Goal: Check status: Check status

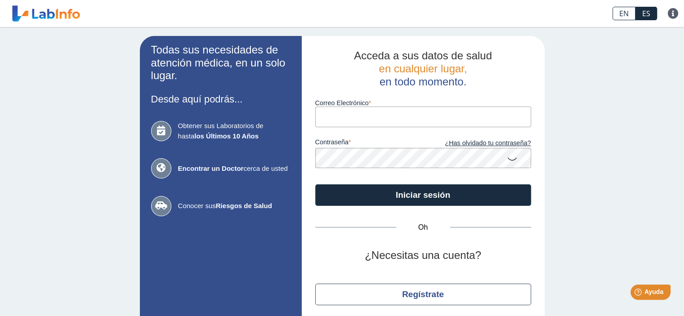
click at [390, 115] on input "Correo Electrónico" at bounding box center [423, 117] width 216 height 20
type input "itxramos@fmsaludpr.com"
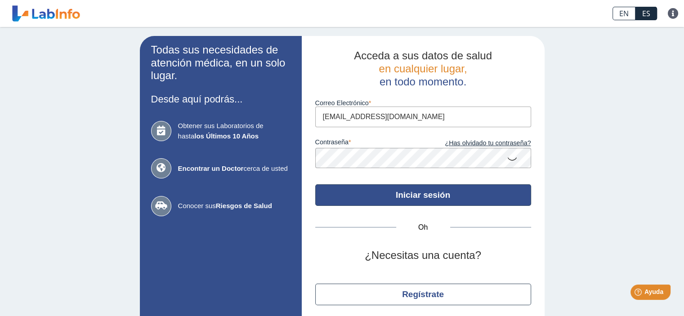
click at [414, 196] on font "Iniciar sesión" at bounding box center [422, 194] width 54 height 9
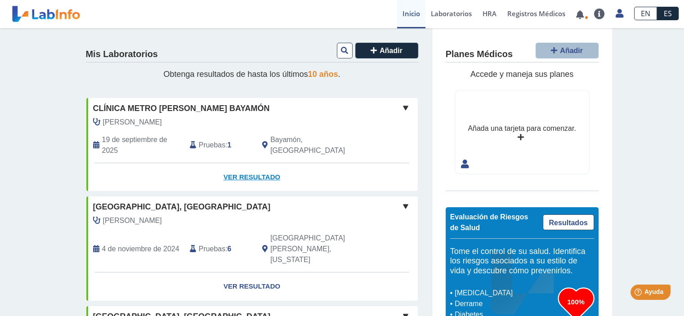
click at [247, 175] on font "Ver resultado" at bounding box center [251, 177] width 57 height 8
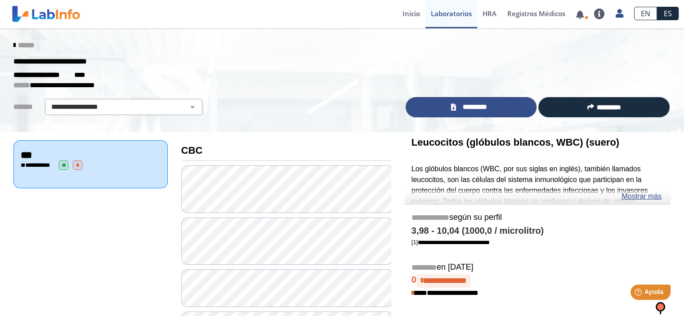
click at [471, 106] on font "*********" at bounding box center [474, 106] width 24 height 7
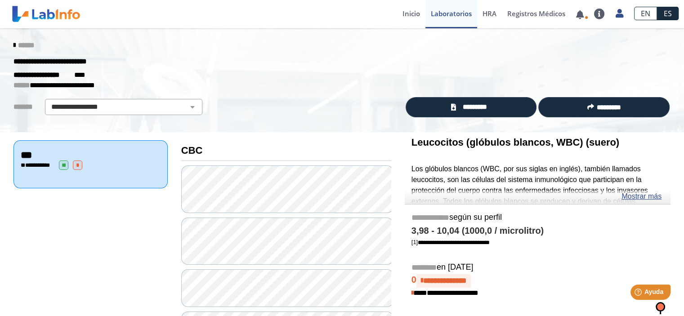
click at [13, 46] on icon at bounding box center [14, 45] width 2 height 7
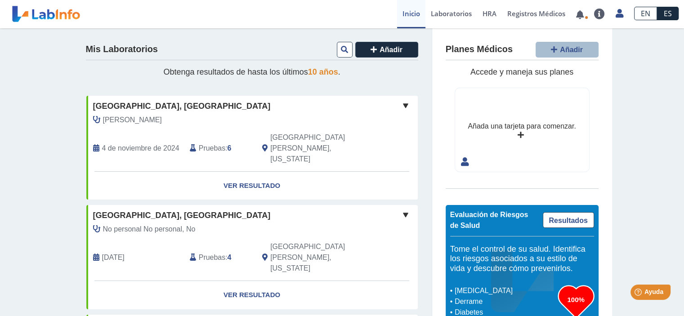
click at [149, 48] on font "Mis Laboratorios" at bounding box center [122, 49] width 72 height 10
click at [442, 14] on font "Laboratorios" at bounding box center [451, 13] width 41 height 9
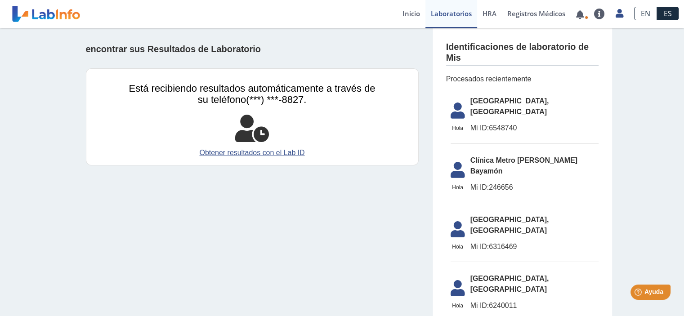
click at [498, 106] on font "Hospital Metropolitano, Río Piedras" at bounding box center [509, 106] width 79 height 18
click at [505, 100] on font "Hospital Metropolitano, Río Piedras" at bounding box center [509, 106] width 79 height 18
click at [403, 14] on font "Inicio" at bounding box center [411, 13] width 18 height 9
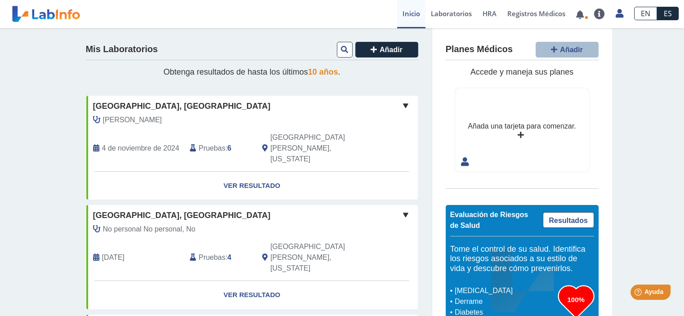
click at [121, 47] on font "Mis Laboratorios" at bounding box center [122, 49] width 72 height 10
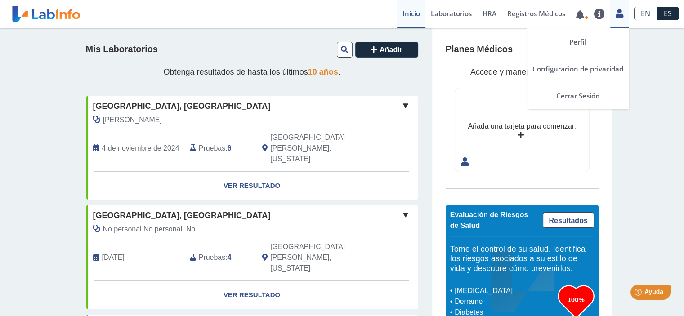
click at [618, 13] on icon at bounding box center [619, 13] width 8 height 7
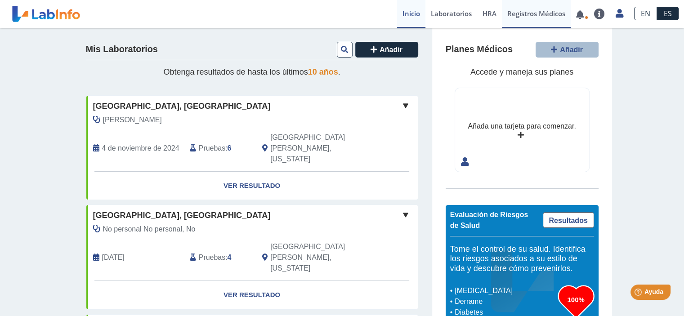
click at [546, 16] on font "Registros Médicos" at bounding box center [536, 13] width 58 height 9
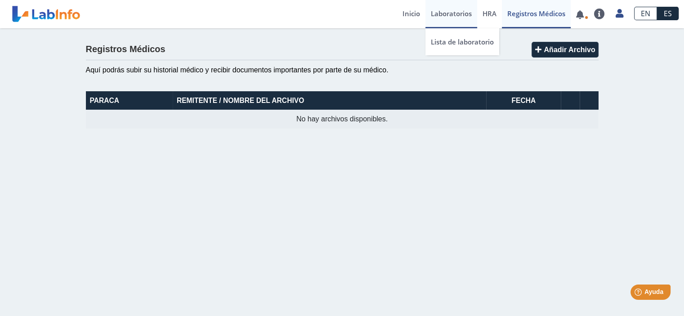
click at [444, 16] on font "Laboratorios" at bounding box center [451, 13] width 41 height 9
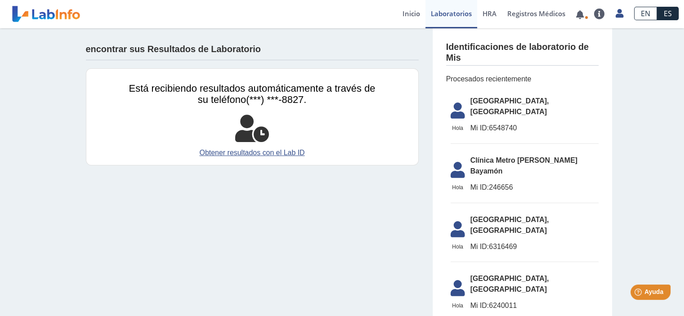
drag, startPoint x: 514, startPoint y: 115, endPoint x: 486, endPoint y: 118, distance: 28.5
click at [489, 124] on font "6548740" at bounding box center [503, 128] width 28 height 8
copy font "6548740"
click at [217, 153] on font "Obtener resultados con el Lab ID" at bounding box center [251, 153] width 105 height 8
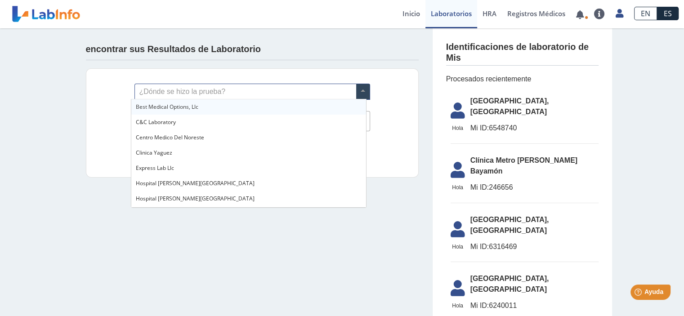
click at [183, 90] on input "text" at bounding box center [252, 91] width 235 height 15
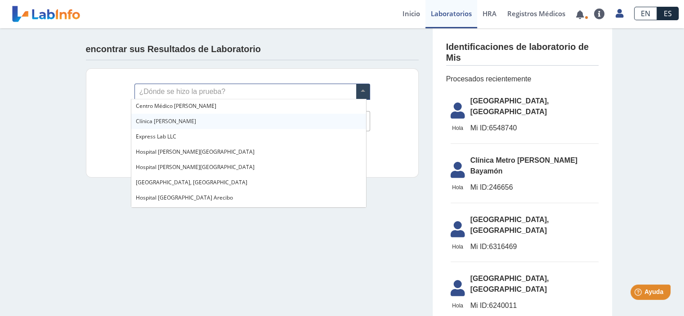
scroll to position [45, 0]
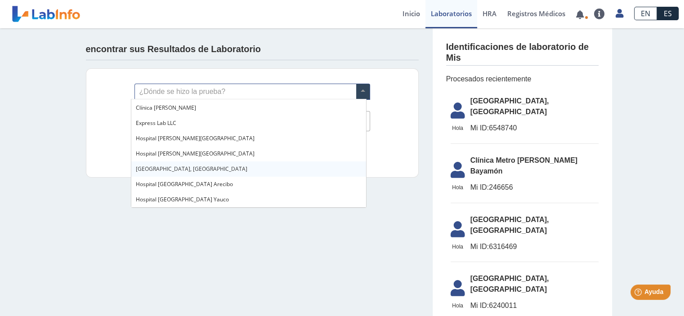
click at [215, 169] on font "Hospital Metropolitano, Río Piedras" at bounding box center [191, 169] width 111 height 8
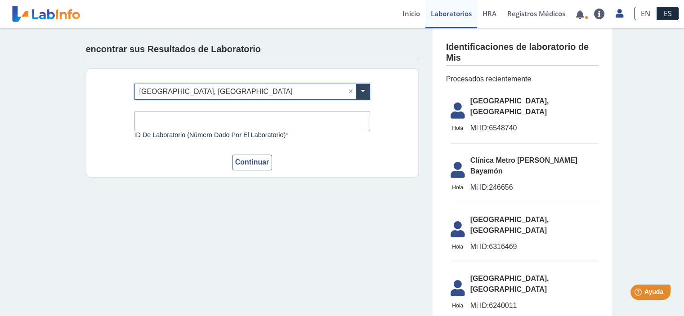
click at [195, 120] on input "ID de laboratorio (número dado por el laboratorio)" at bounding box center [251, 121] width 235 height 20
paste input "6548740"
type input "6548740"
click at [248, 163] on font "Continuar" at bounding box center [252, 162] width 34 height 8
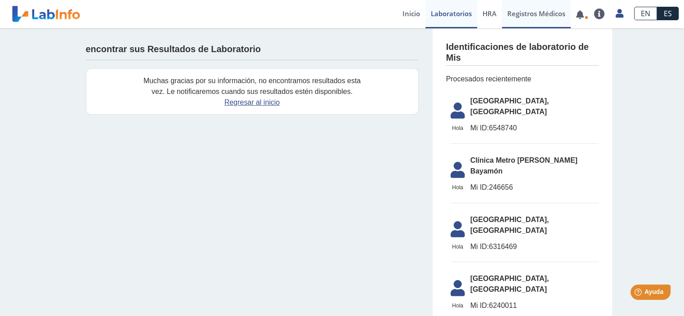
click at [550, 14] on font "Registros Médicos" at bounding box center [536, 13] width 58 height 9
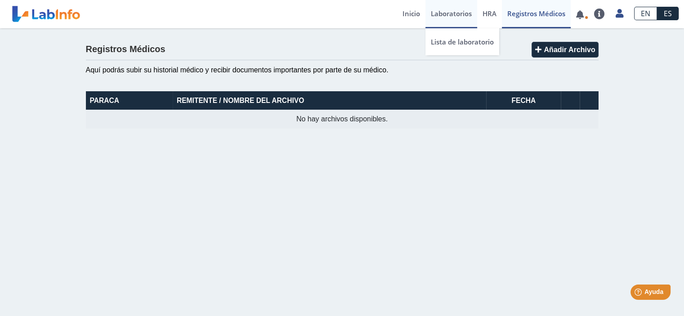
click at [448, 13] on font "Laboratorios" at bounding box center [451, 13] width 41 height 9
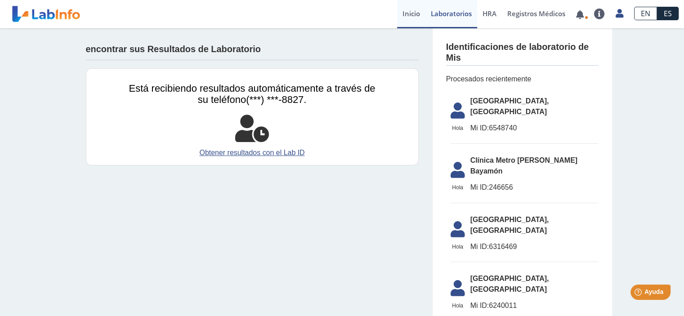
click at [407, 9] on font "Inicio" at bounding box center [411, 13] width 18 height 9
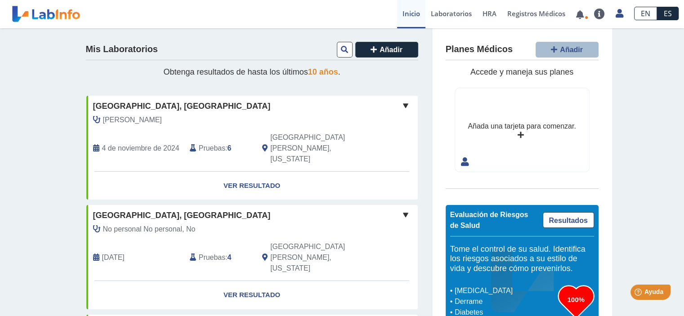
click at [93, 145] on icon at bounding box center [96, 148] width 6 height 7
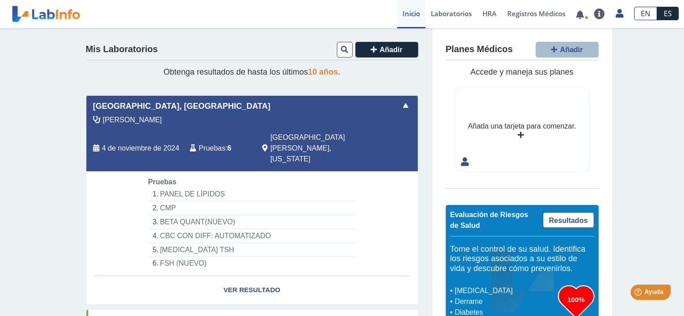
click at [93, 145] on icon at bounding box center [96, 148] width 6 height 7
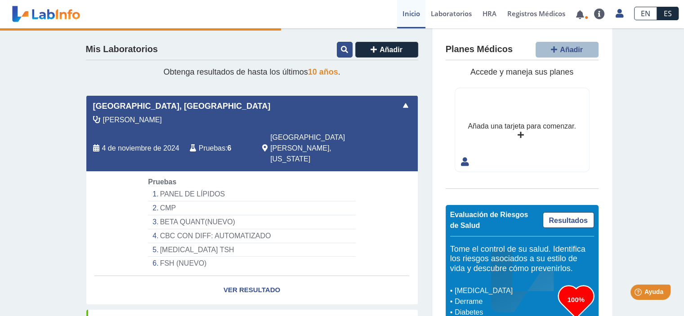
click at [341, 50] on icon at bounding box center [344, 49] width 7 height 7
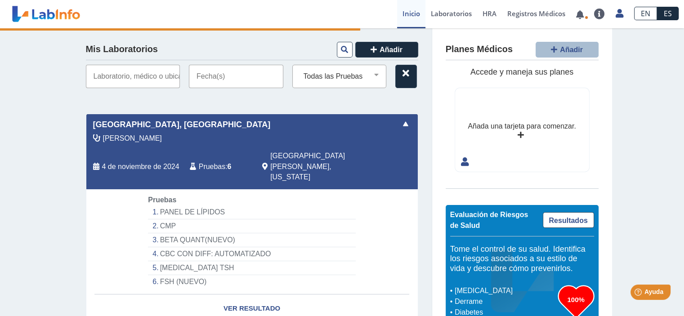
click at [131, 77] on input "text" at bounding box center [133, 76] width 94 height 23
paste input "6548740"
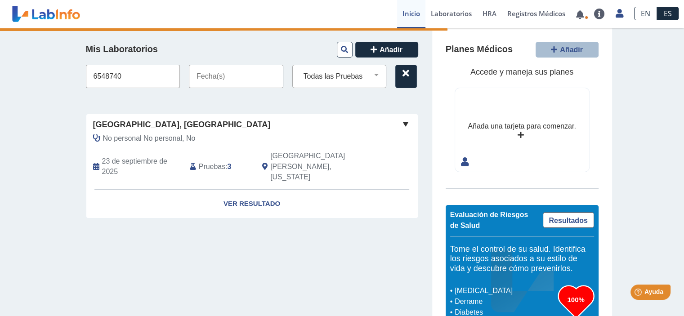
type input "6548740"
click at [232, 78] on input "text" at bounding box center [236, 76] width 94 height 23
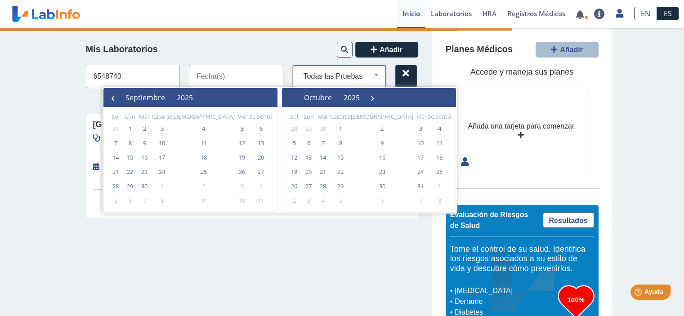
drag, startPoint x: 346, startPoint y: 76, endPoint x: 367, endPoint y: 77, distance: 21.1
click at [346, 76] on select "Todas las Pruebas amilasa beta quant(nuevo) cbc cbc con diff: automatizado cmp …" at bounding box center [343, 77] width 86 height 12
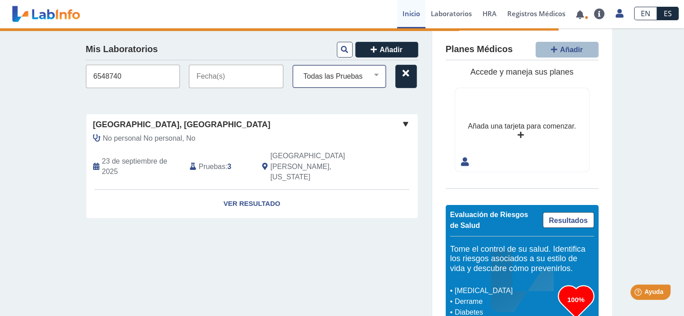
click at [351, 72] on select "Todas las Pruebas amilasa beta quant(nuevo) cbc cbc con diff: automatizado cmp …" at bounding box center [343, 77] width 86 height 12
drag, startPoint x: 128, startPoint y: 77, endPoint x: 31, endPoint y: 68, distance: 97.9
click at [33, 68] on div "Mis Laboratorios Añadir 6548740 Todas las Pruebas amilasa beta quant(nuevo) cbc…" at bounding box center [342, 184] width 684 height 313
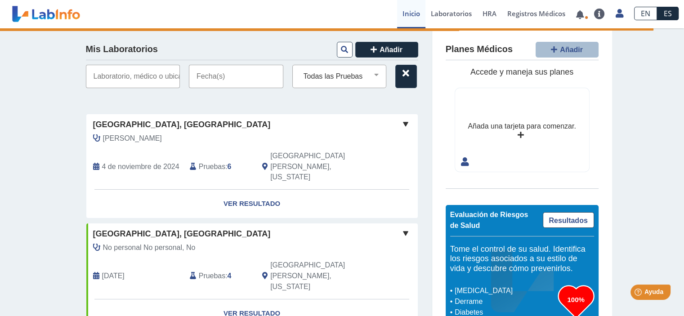
click at [215, 76] on input "text" at bounding box center [236, 76] width 94 height 23
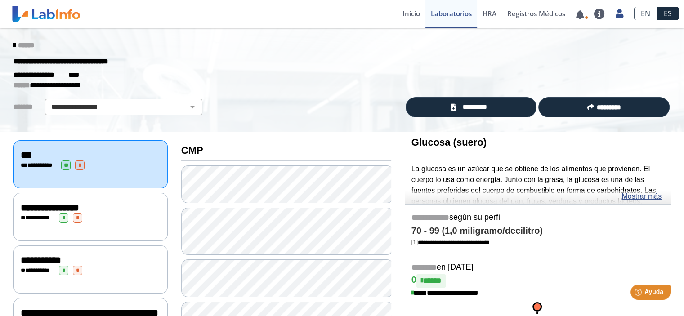
click at [13, 44] on icon at bounding box center [14, 45] width 2 height 7
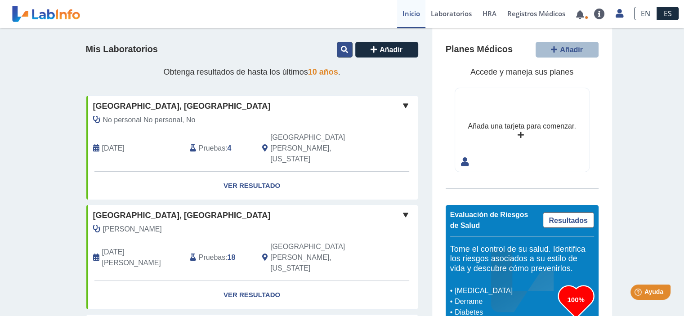
click at [341, 49] on icon at bounding box center [344, 49] width 7 height 7
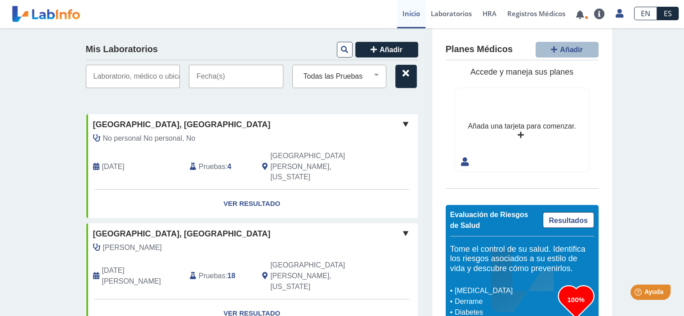
click at [239, 78] on input "text" at bounding box center [236, 76] width 94 height 23
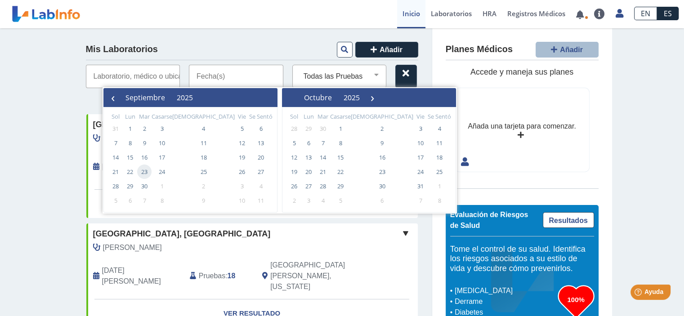
click at [146, 172] on span "23" at bounding box center [144, 171] width 14 height 14
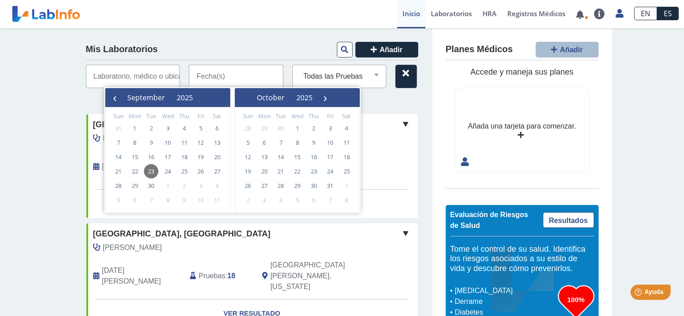
click at [149, 169] on span "23" at bounding box center [151, 171] width 14 height 14
type input "09/23/2025 - 09/23/2025"
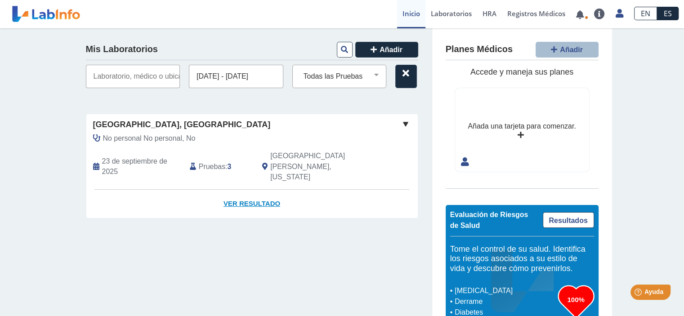
click at [241, 200] on font "Ver resultado" at bounding box center [251, 204] width 57 height 8
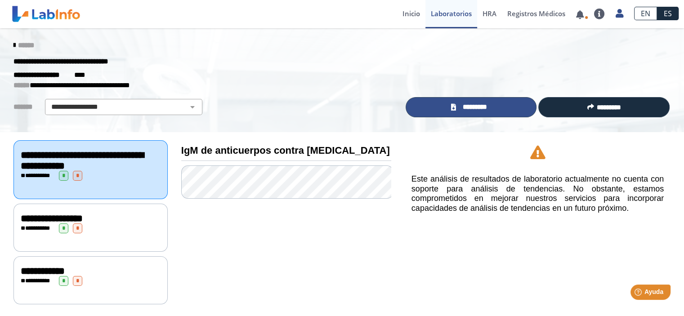
click at [472, 107] on font "*********" at bounding box center [474, 106] width 24 height 7
